Goal: Information Seeking & Learning: Learn about a topic

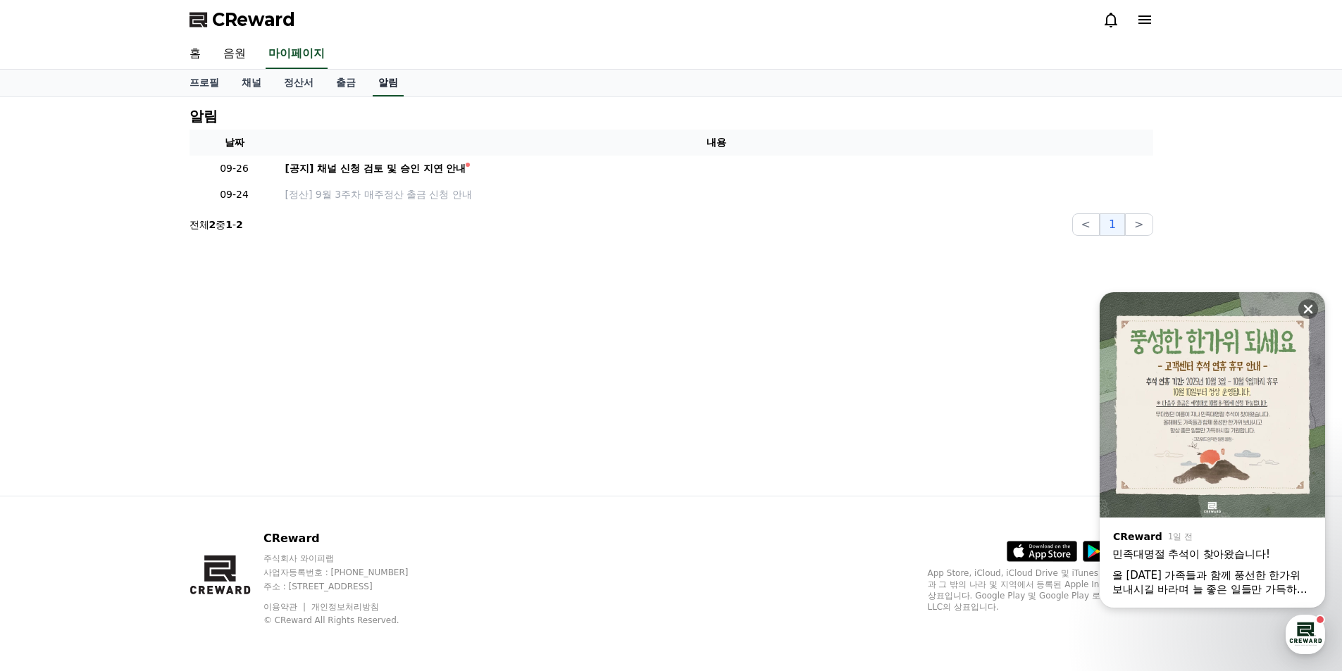
click at [386, 78] on link "알림" at bounding box center [388, 83] width 31 height 27
click at [352, 77] on link "출금" at bounding box center [346, 83] width 42 height 27
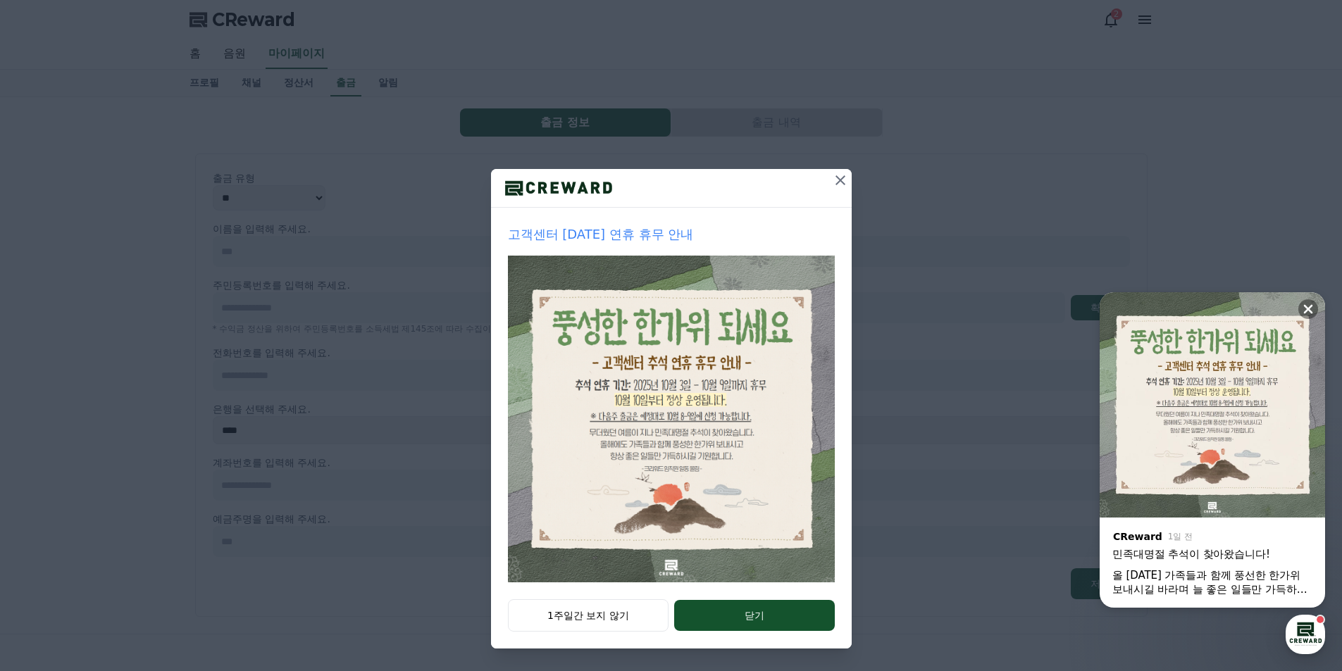
click at [848, 187] on icon at bounding box center [840, 180] width 17 height 17
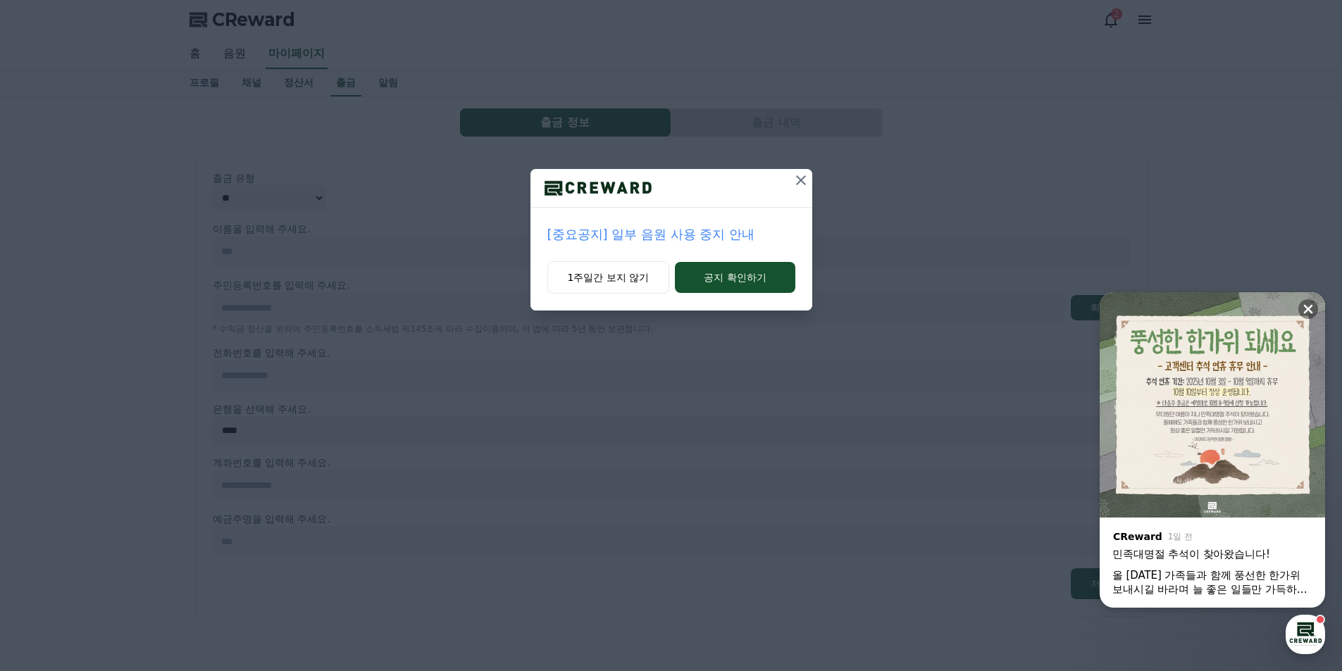
click at [734, 230] on p "[중요공지] 일부 음원 사용 중지 안내" at bounding box center [671, 235] width 248 height 20
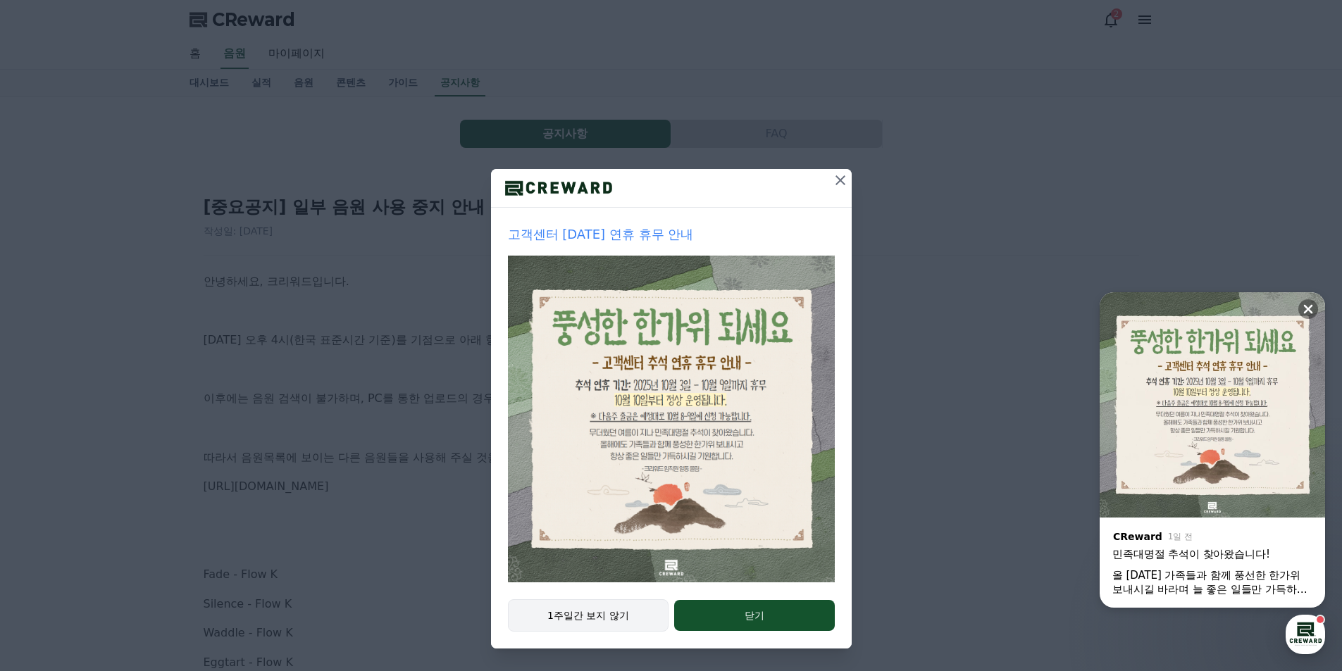
click at [585, 618] on button "1주일간 보지 않기" at bounding box center [588, 615] width 161 height 32
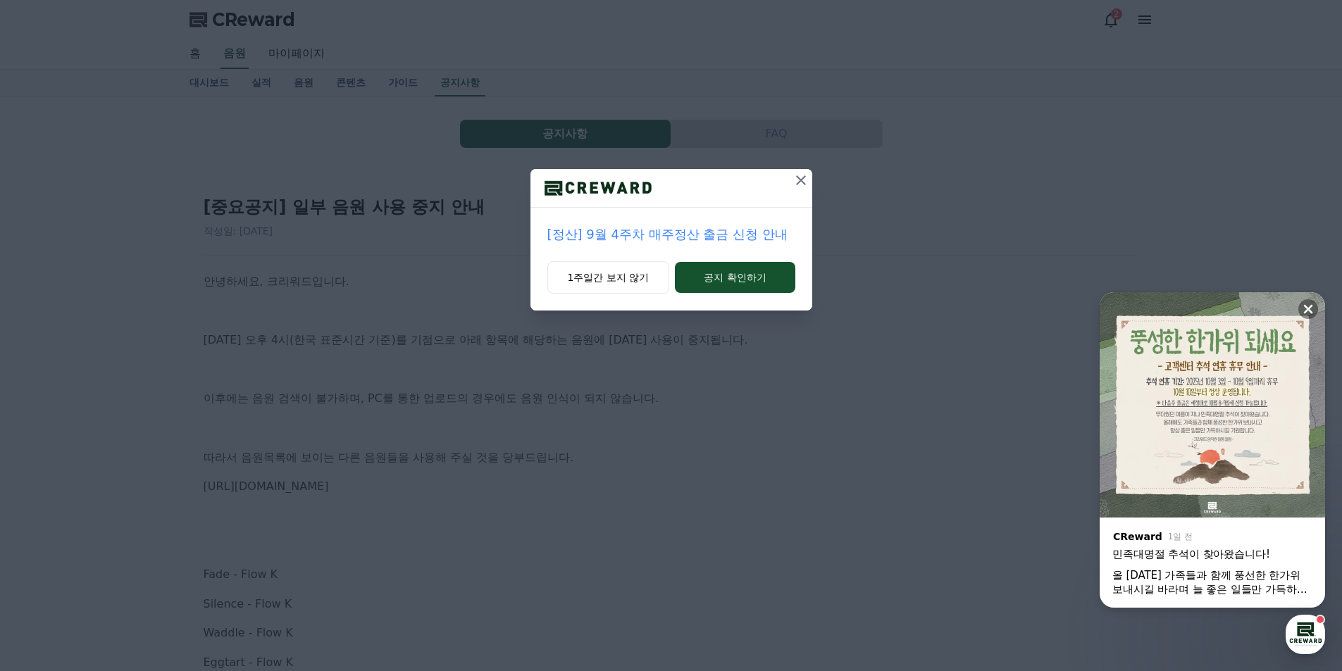
click at [800, 177] on icon at bounding box center [800, 180] width 17 height 17
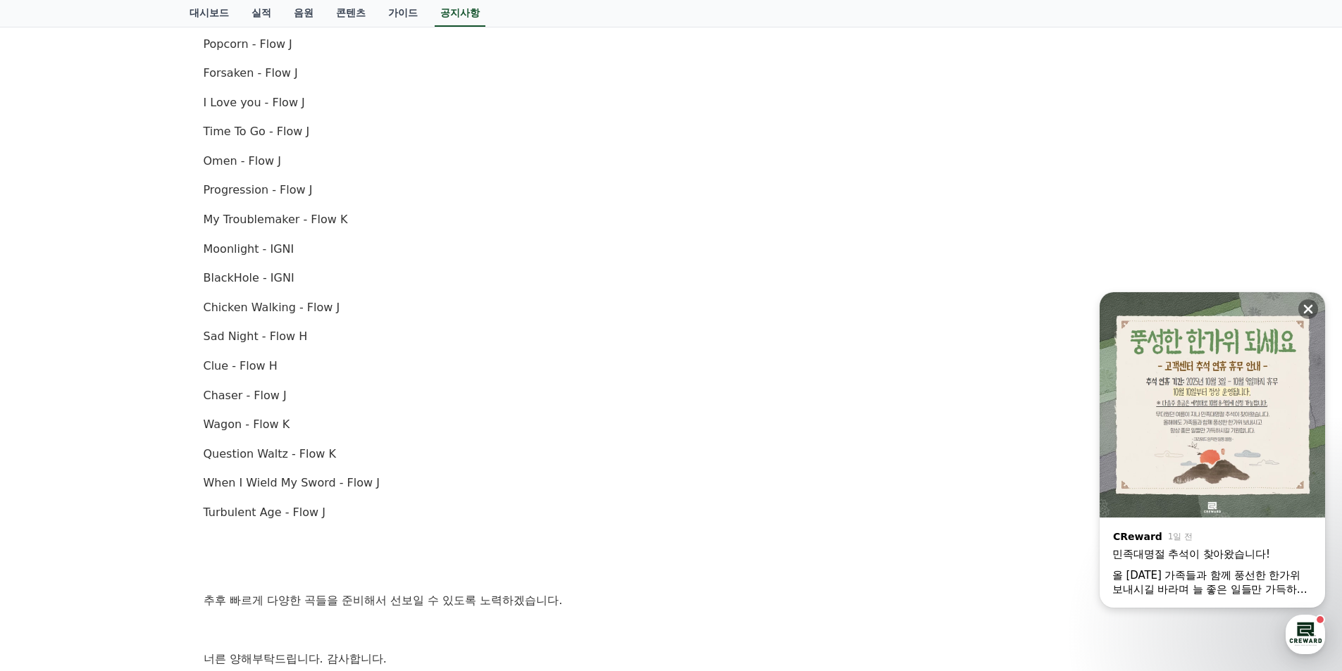
scroll to position [775, 0]
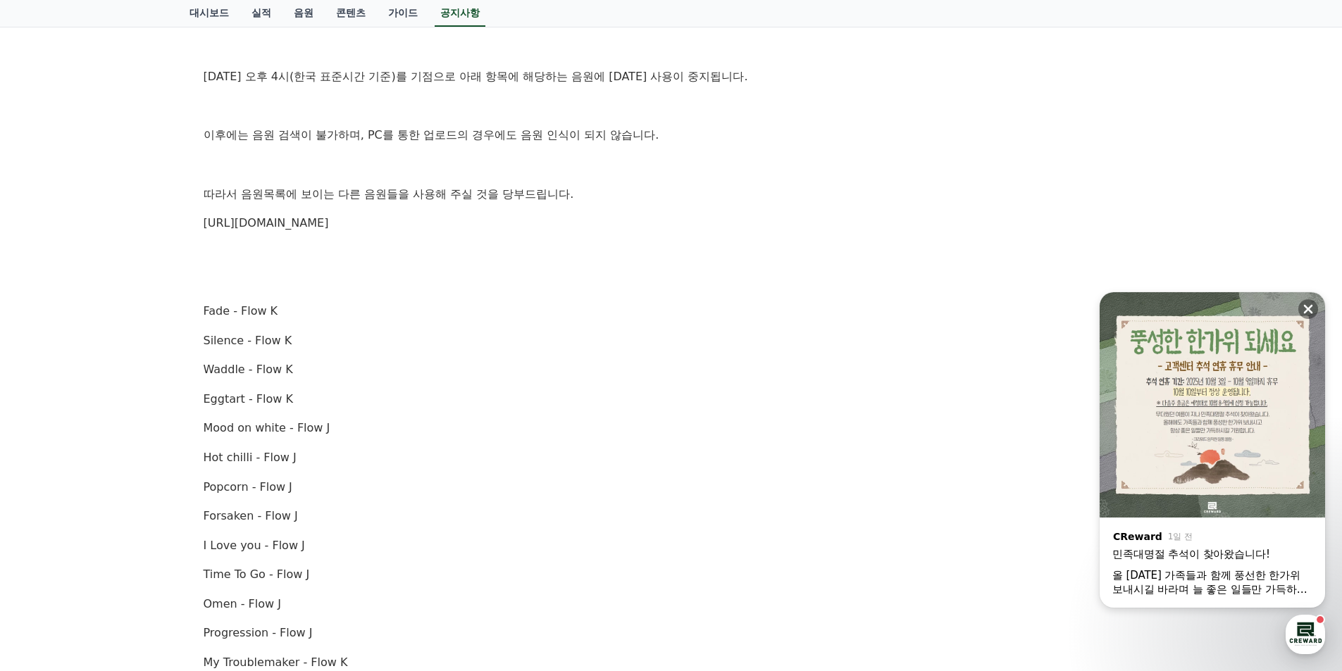
drag, startPoint x: 328, startPoint y: 418, endPoint x: 333, endPoint y: 330, distance: 87.5
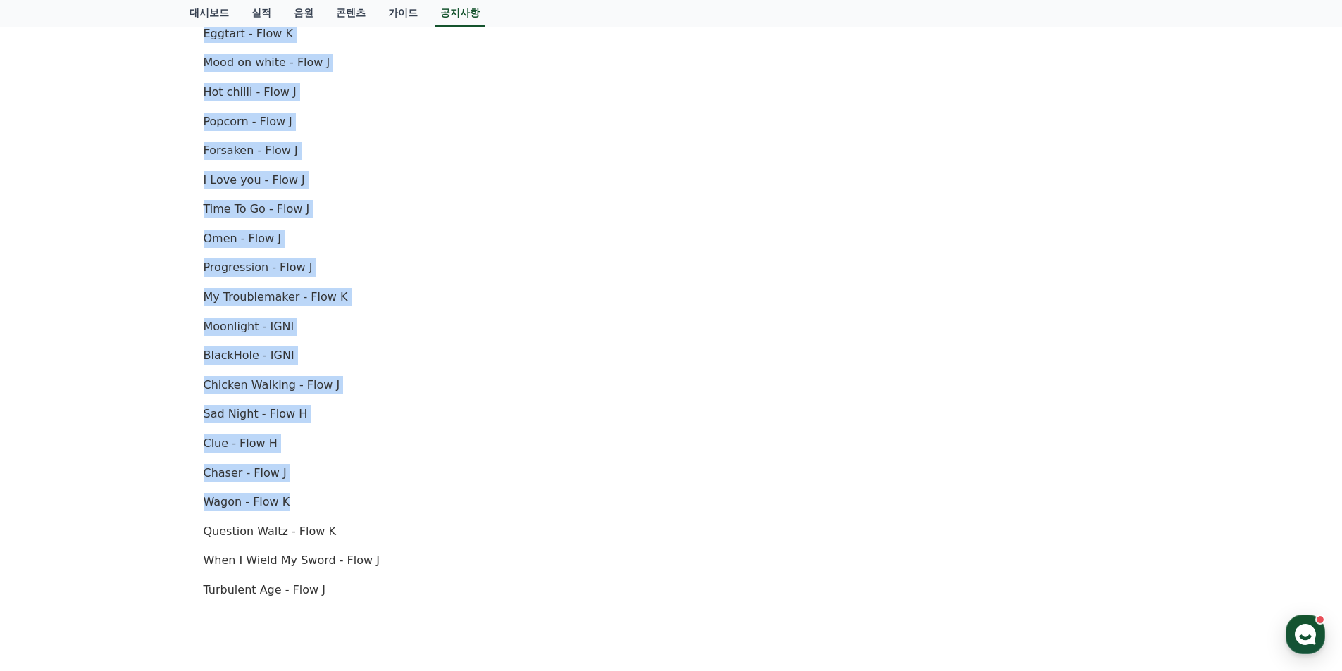
scroll to position [752, 0]
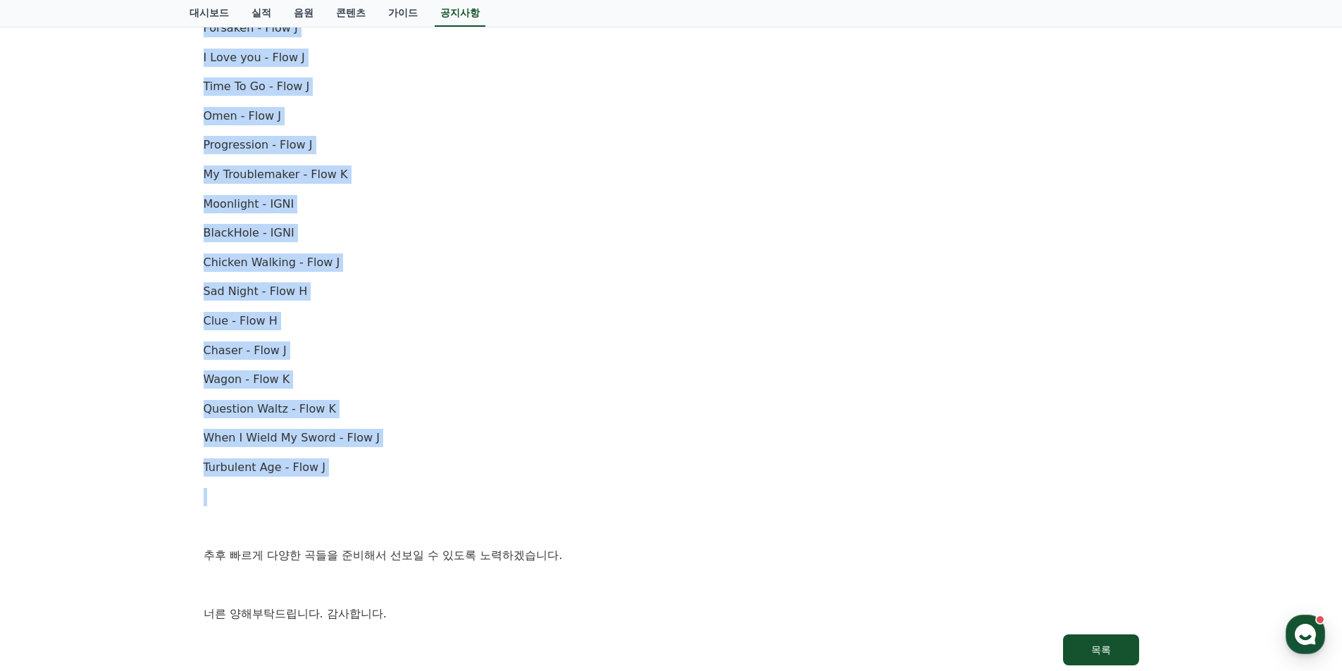
drag, startPoint x: 210, startPoint y: 314, endPoint x: 473, endPoint y: 483, distance: 312.4
click at [473, 483] on div "[중요공지] 일부 음원 사용 중지 안내 작성일: [DATE] 안녕하세요, 크리워드입니다. [DATE] 오후 4시(한국 표준시간 기준)를 기점으…" at bounding box center [671, 49] width 952 height 1250
copy div "Fade - Flow K Silence - Flow K Waddle - Flow K Eggtart - Flow K Mood on white -…"
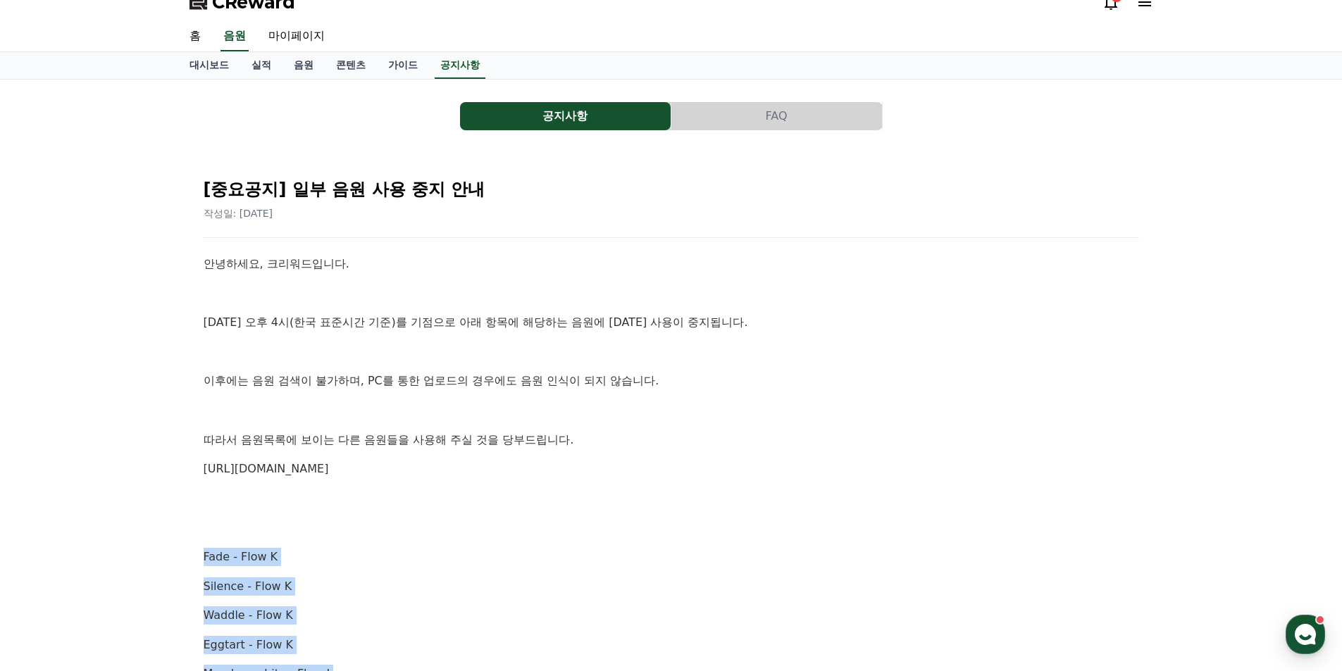
scroll to position [0, 0]
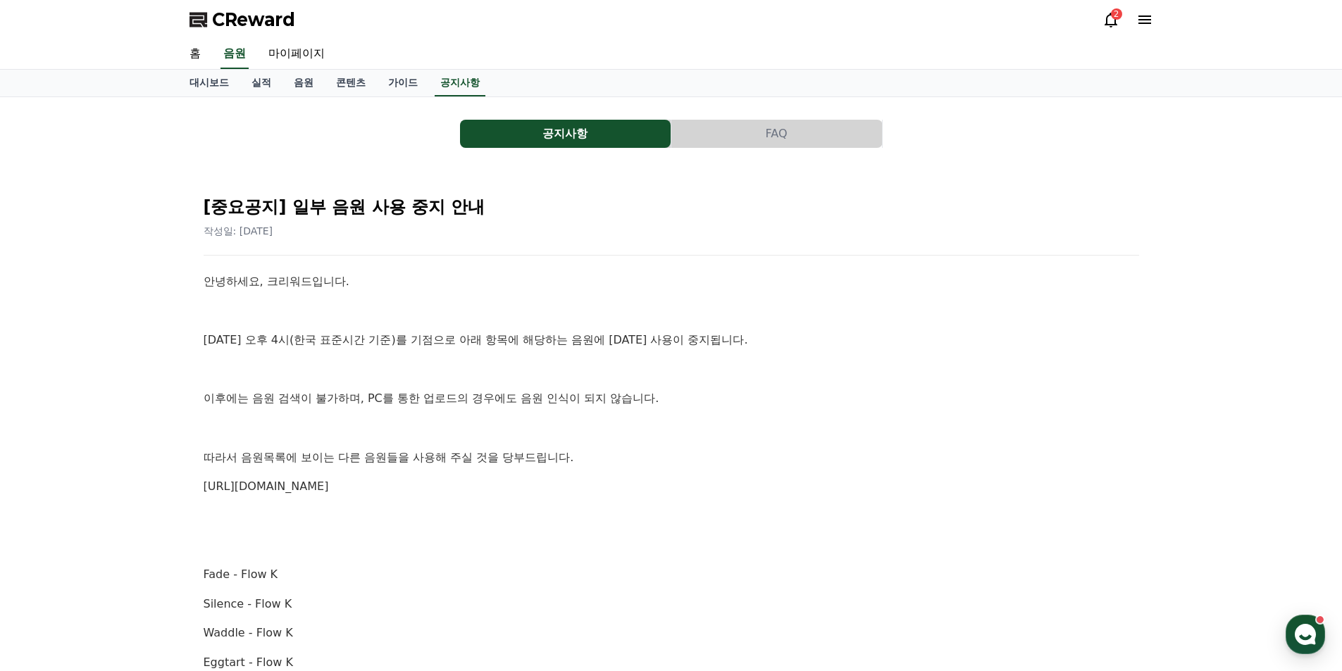
click at [428, 342] on p "[DATE] 오후 4시(한국 표준시간 기준)를 기점으로 아래 항목에 해당하는 음원에 [DATE] 사용이 중지됩니다." at bounding box center [671, 340] width 935 height 18
click at [213, 85] on link "대시보드" at bounding box center [209, 83] width 62 height 27
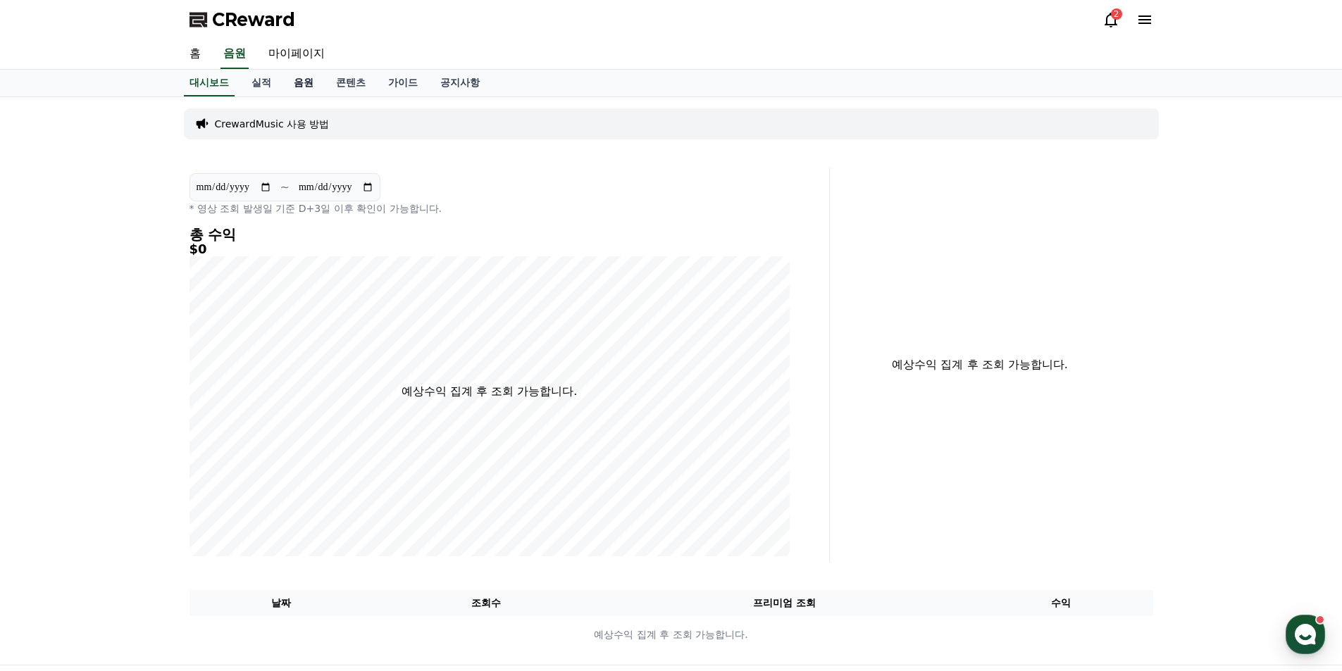
click at [292, 79] on link "음원" at bounding box center [303, 83] width 42 height 27
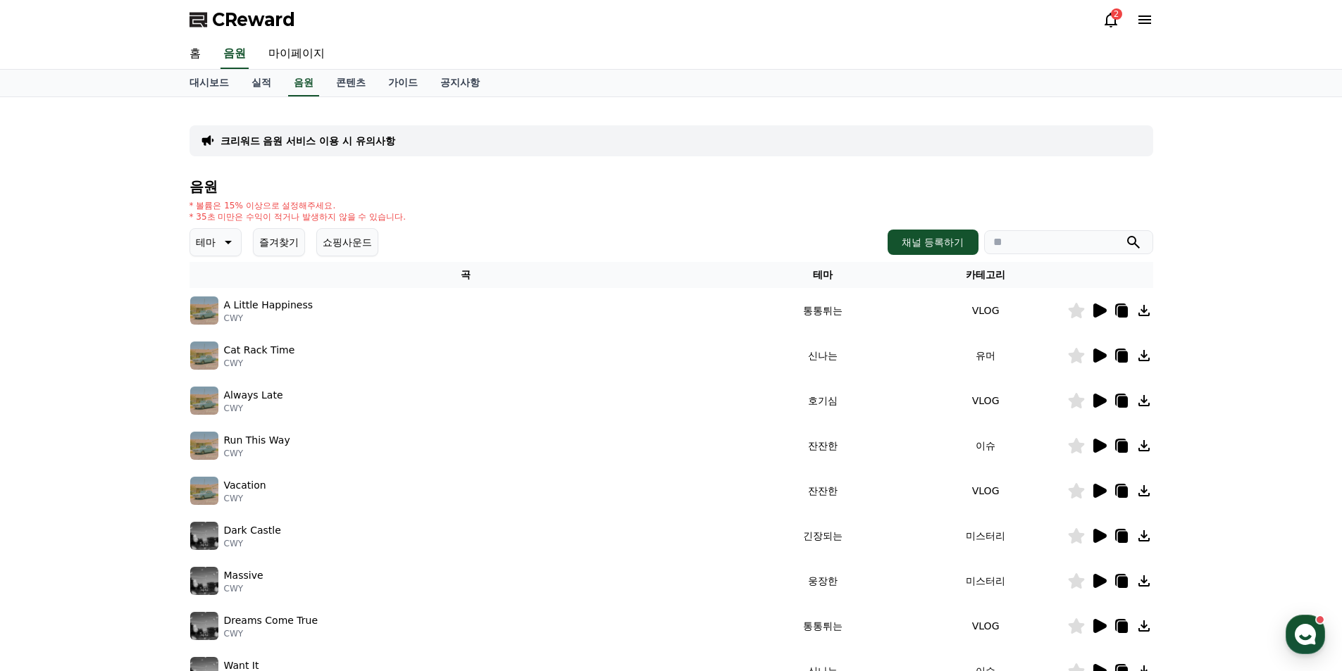
click at [299, 244] on button "즐겨찾기" at bounding box center [279, 242] width 52 height 28
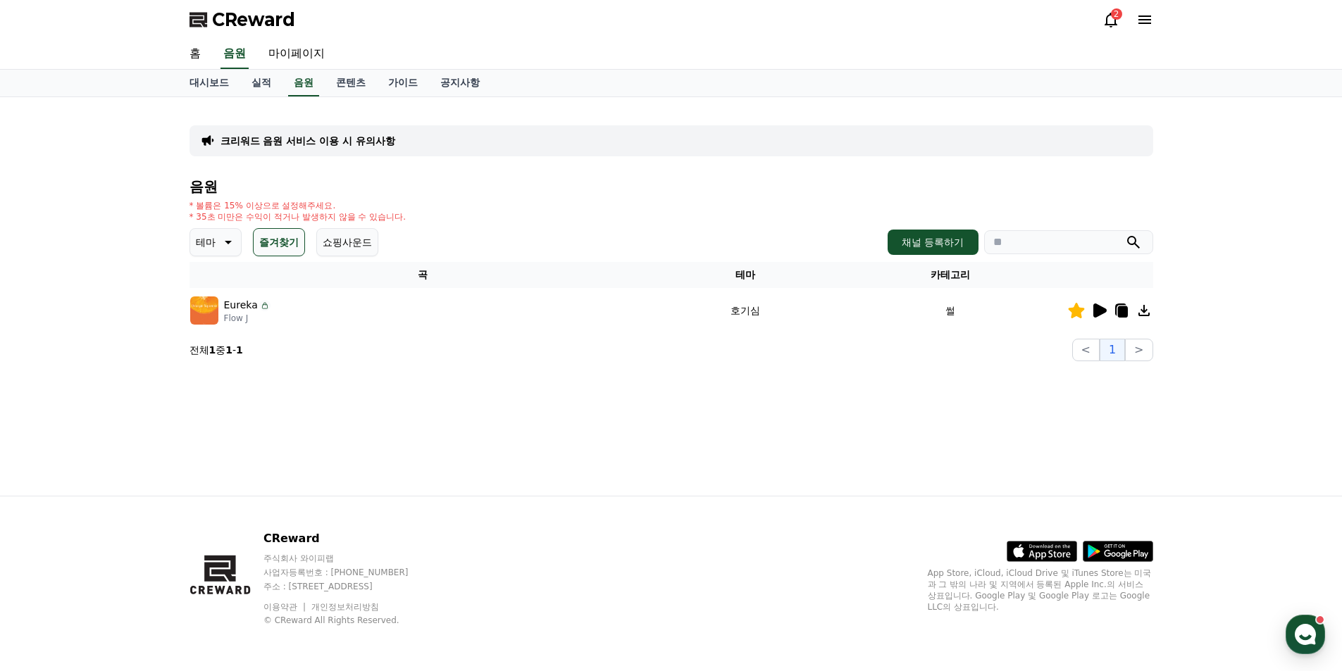
click at [1096, 310] on icon at bounding box center [1099, 311] width 13 height 14
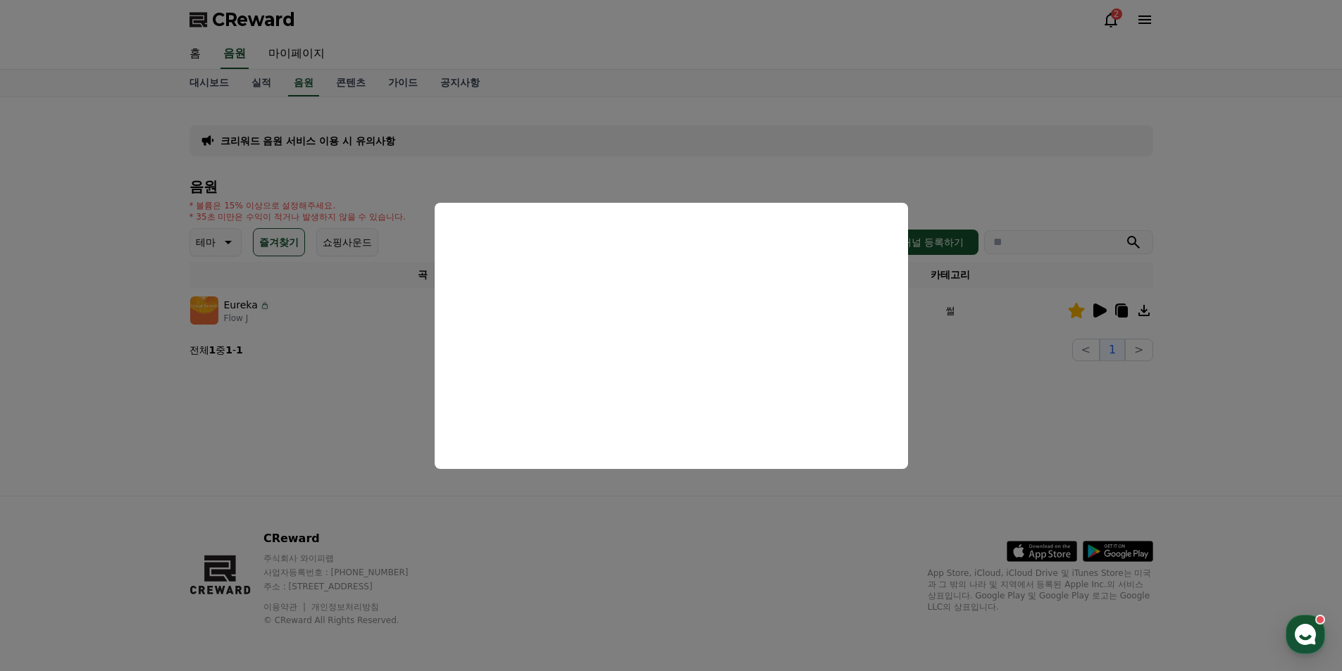
click at [387, 440] on button "close modal" at bounding box center [671, 335] width 1342 height 671
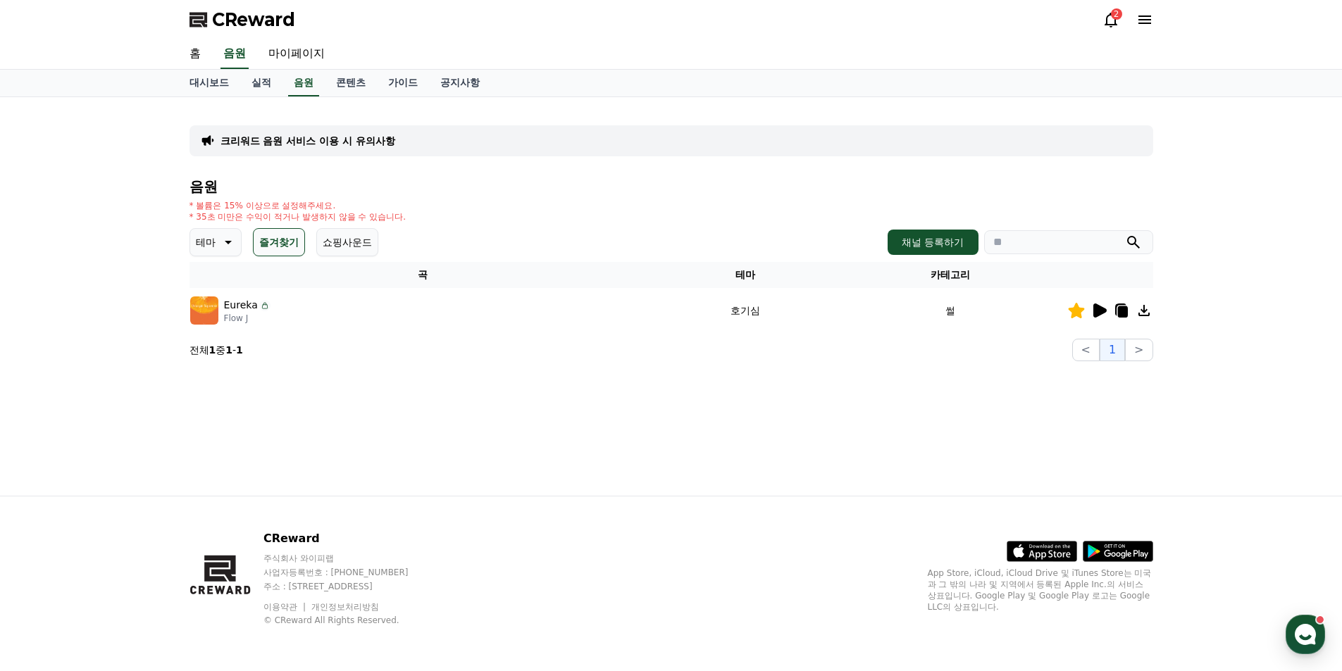
click at [211, 251] on p "테마" at bounding box center [206, 242] width 20 height 20
